Goal: Register for event/course

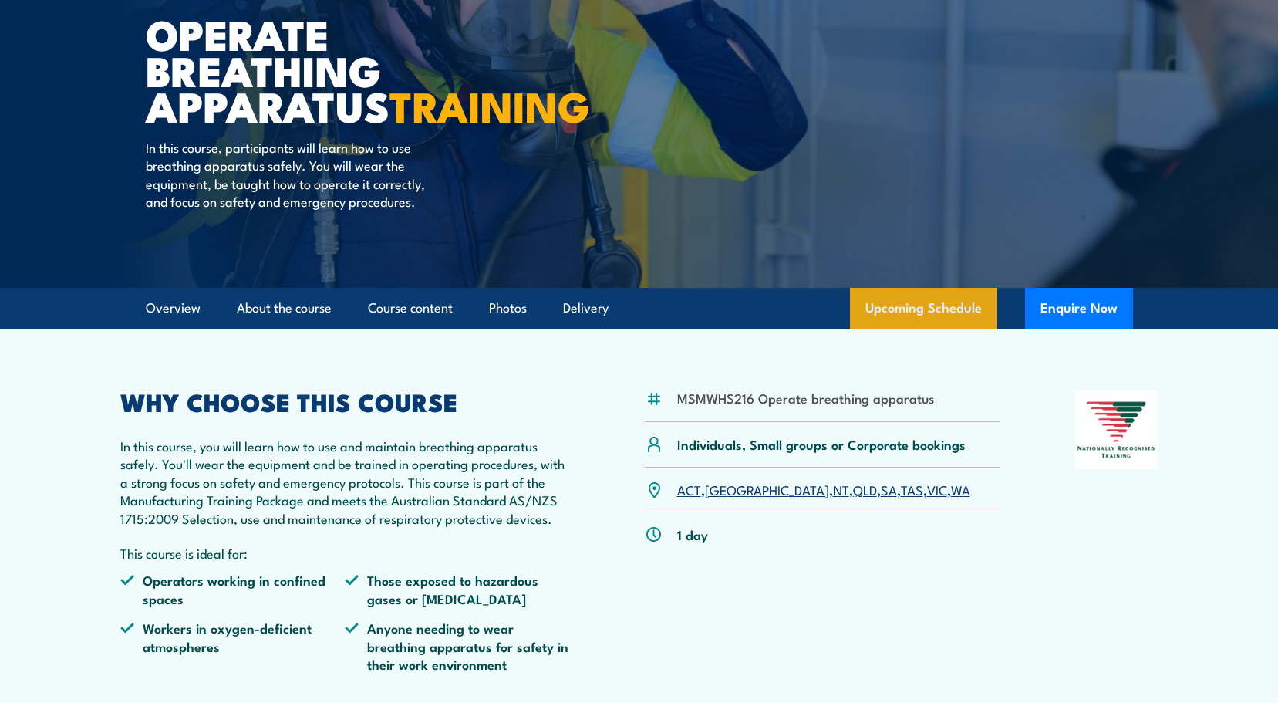
click at [936, 329] on link "Upcoming Schedule" at bounding box center [923, 309] width 147 height 42
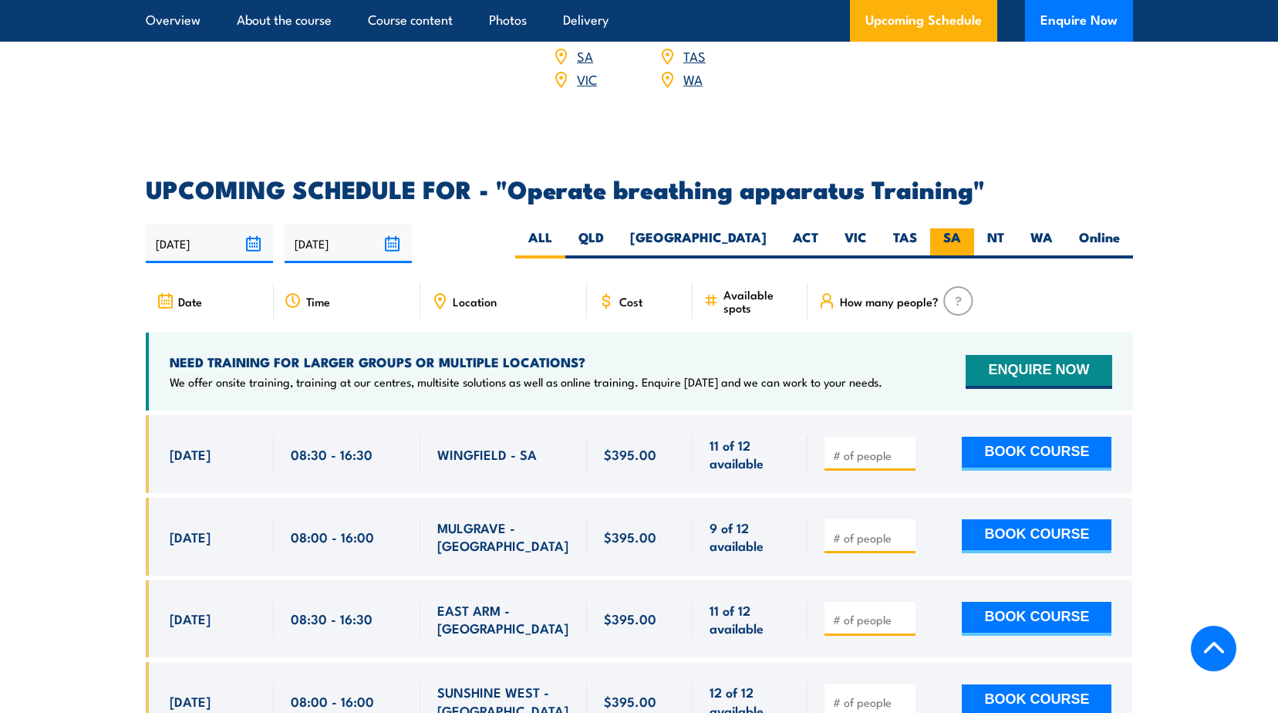
scroll to position [2463, 0]
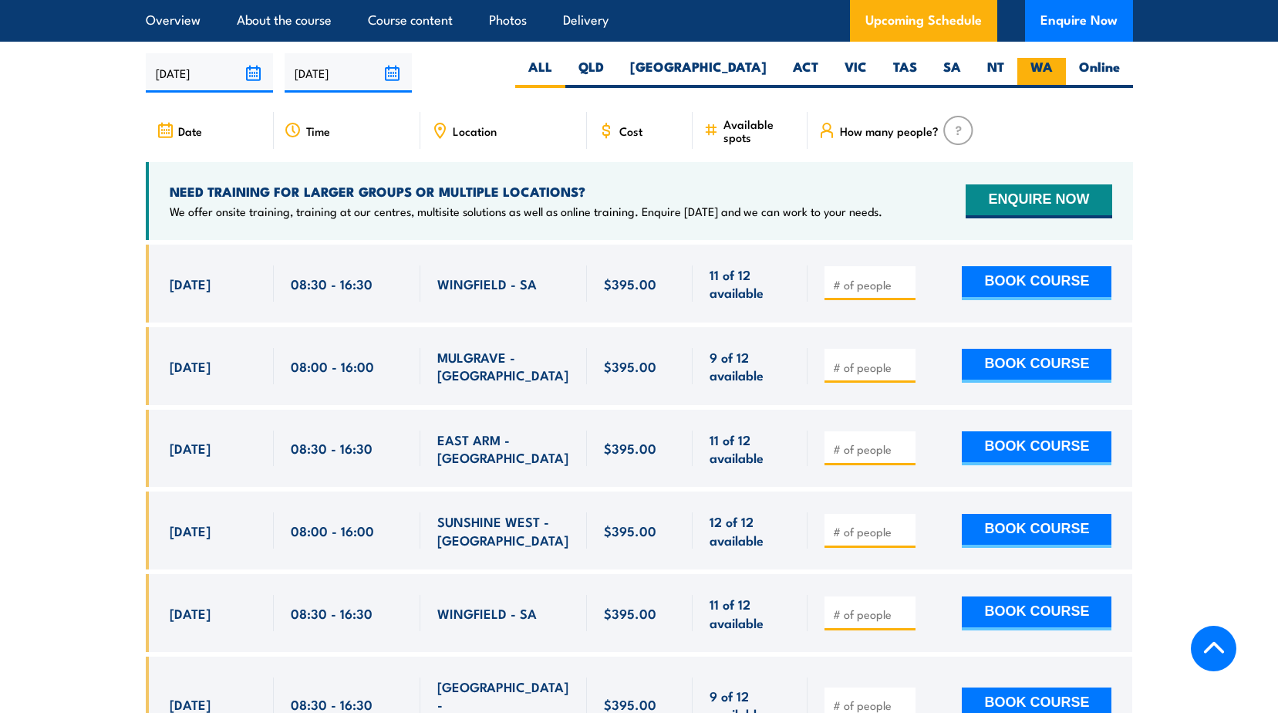
click at [1048, 58] on label "WA" at bounding box center [1041, 73] width 49 height 30
click at [1053, 58] on input "WA" at bounding box center [1058, 63] width 10 height 10
radio input "true"
